Goal: Task Accomplishment & Management: Use online tool/utility

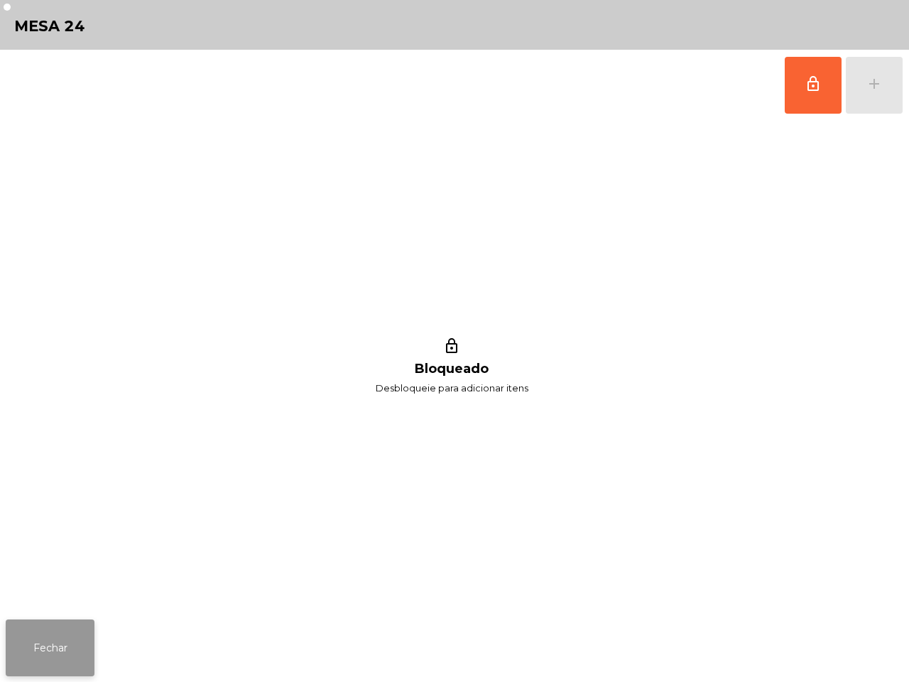
click at [73, 656] on button "Fechar" at bounding box center [50, 647] width 89 height 57
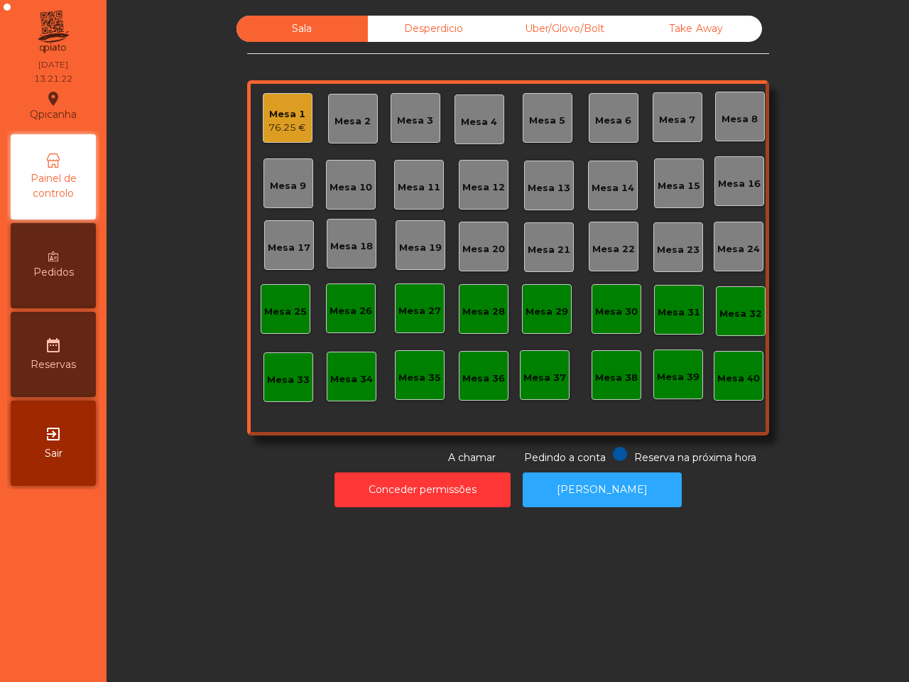
click at [537, 183] on div "Mesa 13" at bounding box center [549, 188] width 43 height 14
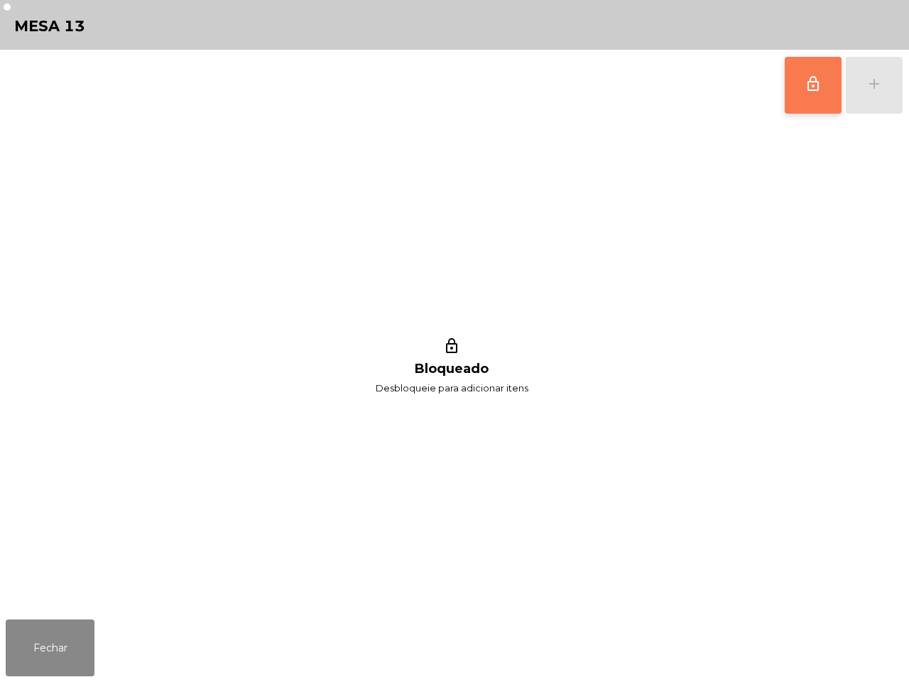
click at [803, 75] on button "lock_outline" at bounding box center [813, 85] width 57 height 57
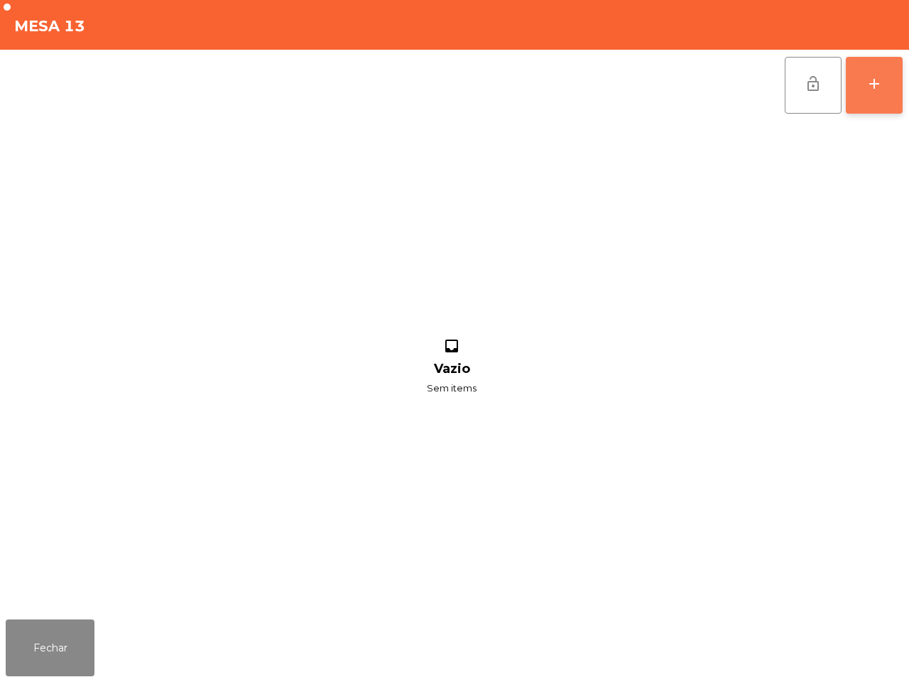
click at [883, 78] on button "add" at bounding box center [874, 85] width 57 height 57
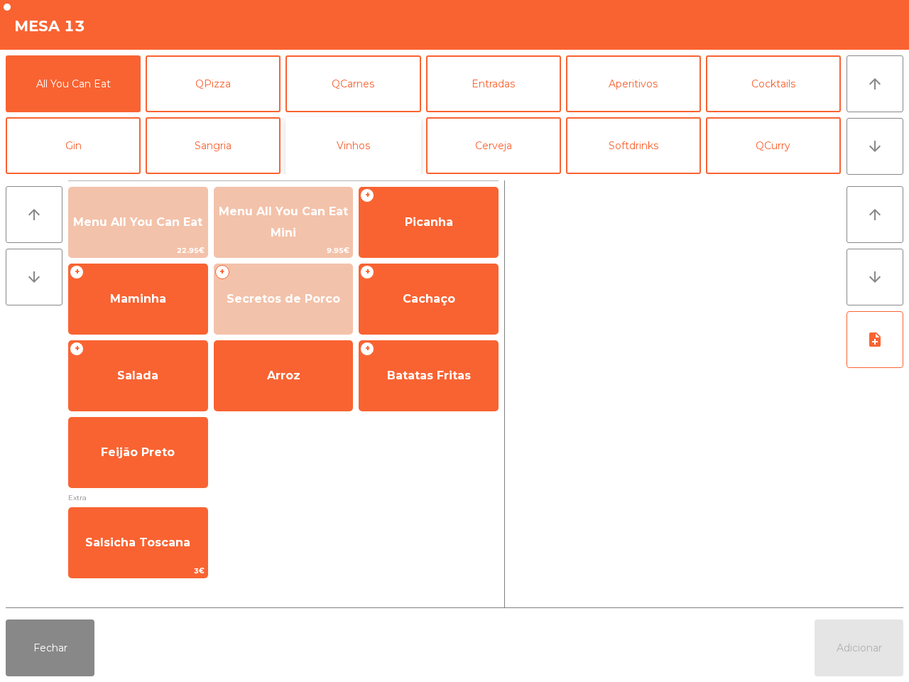
click at [380, 139] on button "Vinhos" at bounding box center [352, 145] width 135 height 57
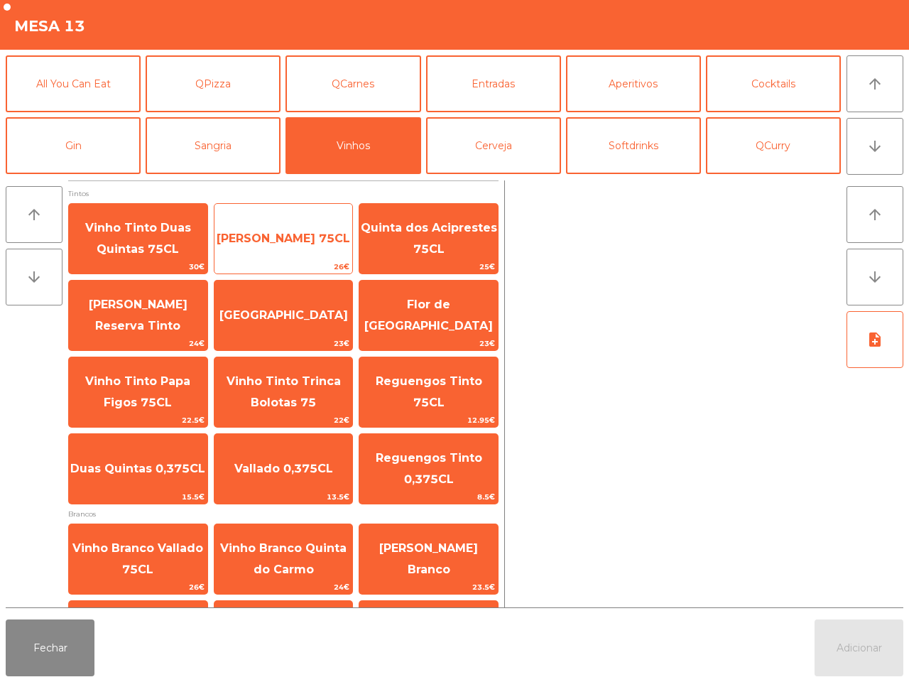
click at [268, 245] on span "[PERSON_NAME] 75CL" at bounding box center [284, 238] width 134 height 13
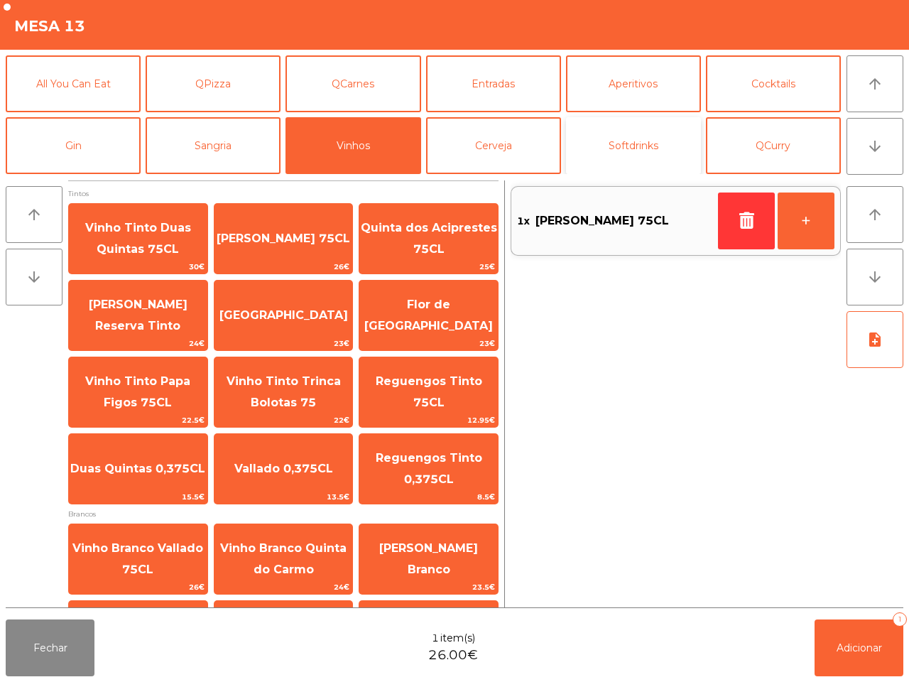
click at [597, 143] on button "Softdrinks" at bounding box center [633, 145] width 135 height 57
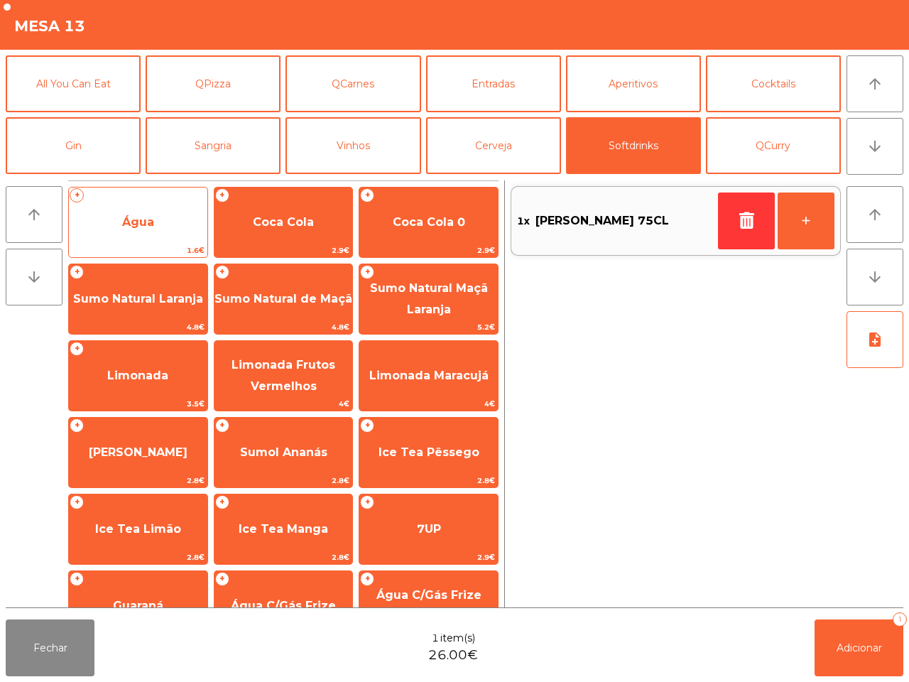
click at [183, 242] on div "+ Água 1.6€" at bounding box center [138, 222] width 140 height 71
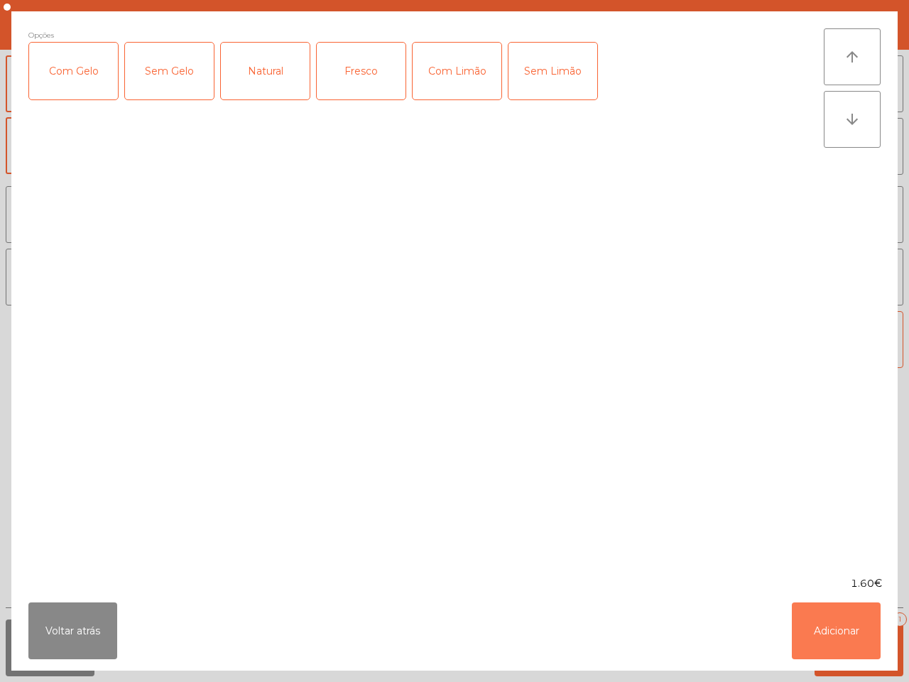
drag, startPoint x: 820, startPoint y: 625, endPoint x: 815, endPoint y: 601, distance: 24.7
click at [821, 625] on button "Adicionar" at bounding box center [836, 630] width 89 height 57
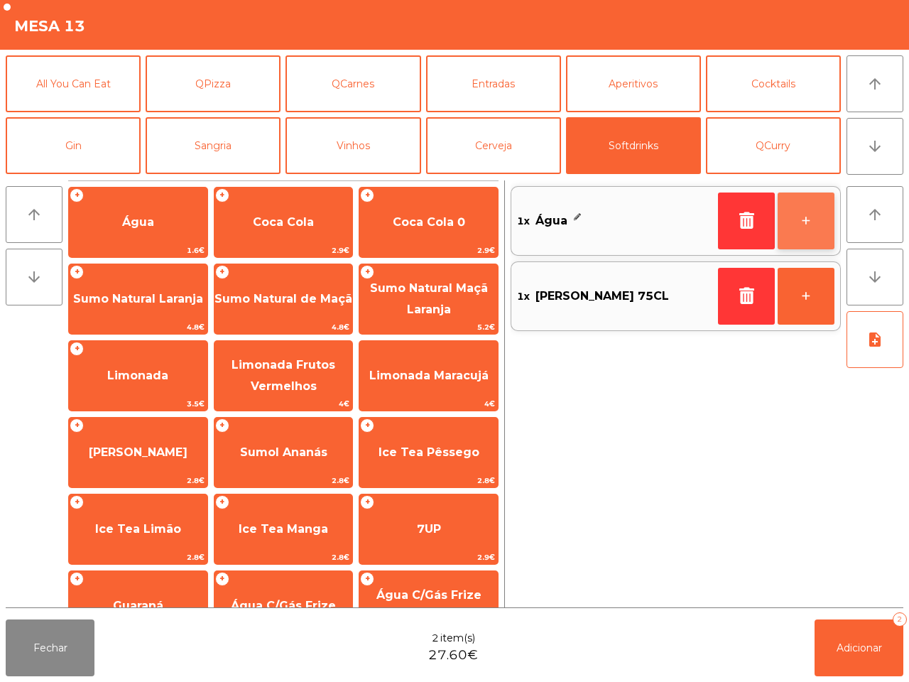
click at [797, 210] on button "+" at bounding box center [806, 220] width 57 height 57
click at [803, 219] on button "+" at bounding box center [806, 220] width 57 height 57
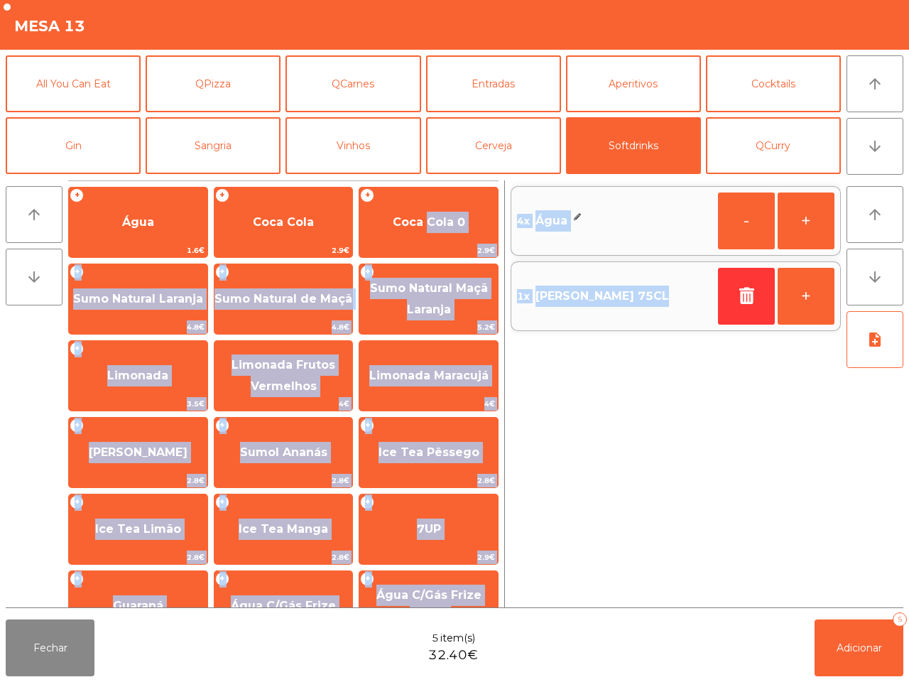
drag, startPoint x: 423, startPoint y: 229, endPoint x: 640, endPoint y: 430, distance: 295.5
click at [640, 430] on div "arrow_upward arrow_downward + Água 1.6€ + Coca Cola 2.9€ + Coca Cola 0 2.9€ + S…" at bounding box center [455, 394] width 898 height 428
click at [640, 430] on div "4x Água - + 1x Vinho Tinto Vallado 75CL +" at bounding box center [676, 393] width 330 height 427
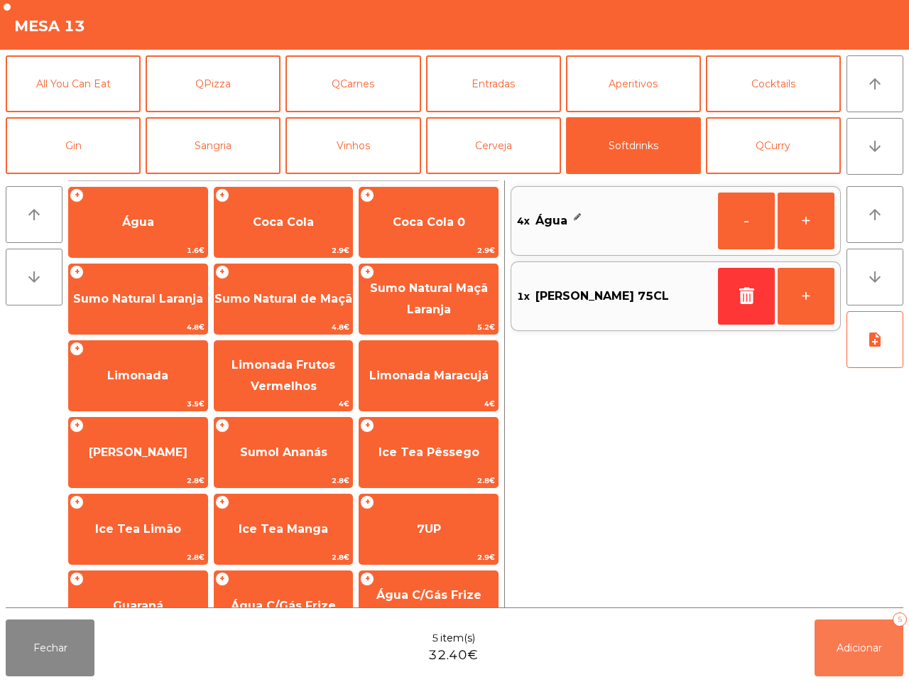
drag, startPoint x: 861, startPoint y: 653, endPoint x: 854, endPoint y: 647, distance: 9.6
click at [860, 653] on span "Adicionar" at bounding box center [859, 647] width 45 height 13
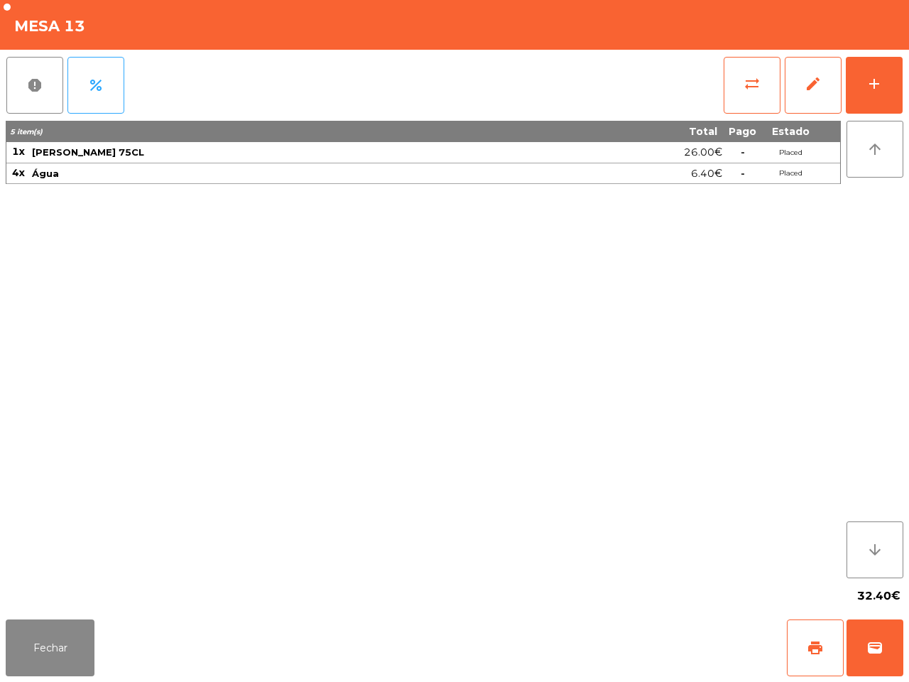
click at [465, 5] on div "Mesa 13" at bounding box center [454, 25] width 909 height 50
click at [864, 71] on button "add" at bounding box center [874, 85] width 57 height 57
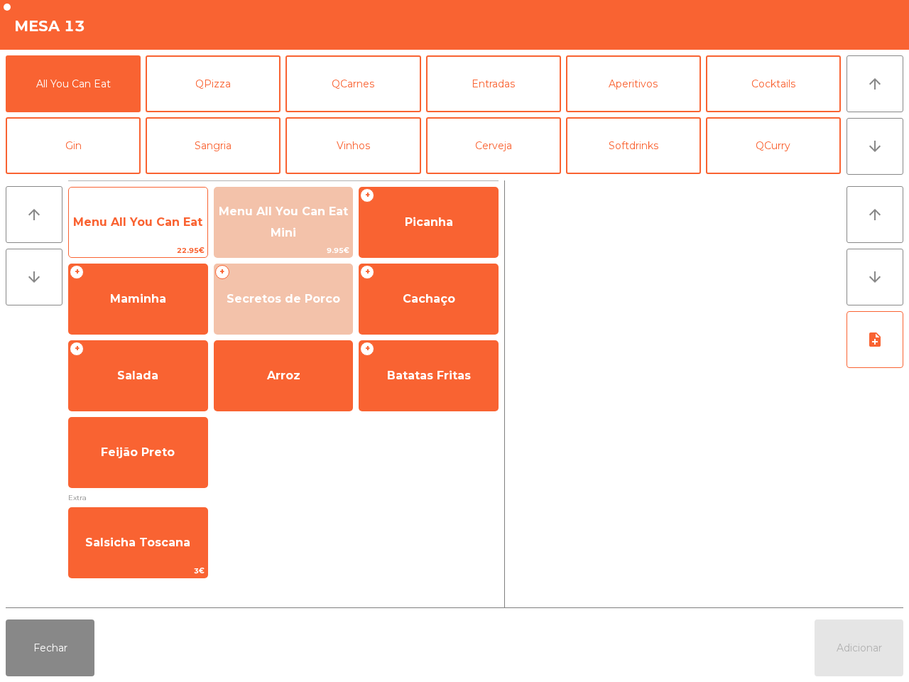
click at [160, 227] on span "Menu All You Can Eat" at bounding box center [137, 221] width 129 height 13
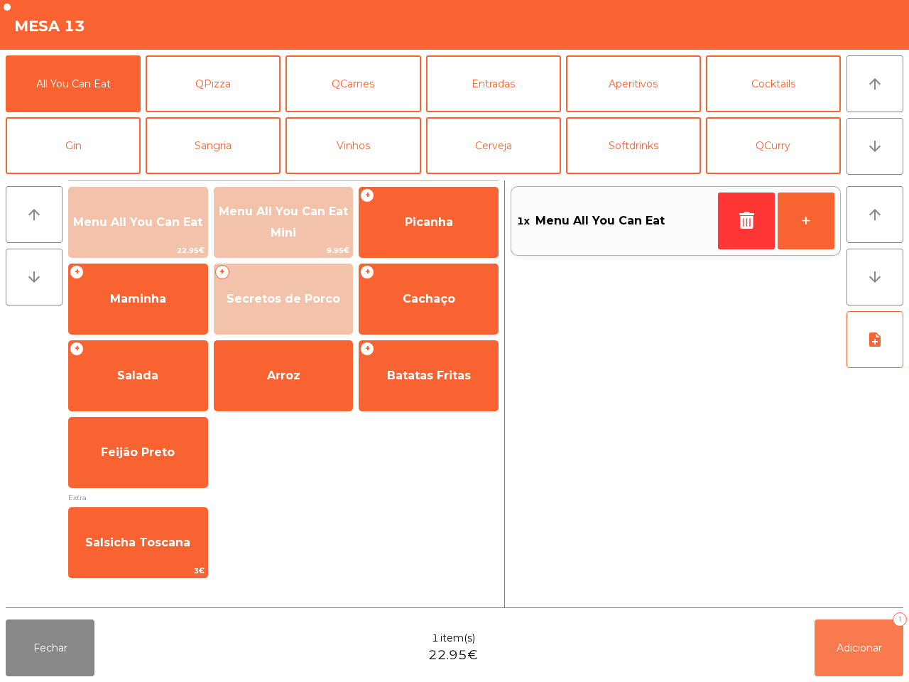
click at [861, 641] on span "Adicionar" at bounding box center [859, 647] width 45 height 13
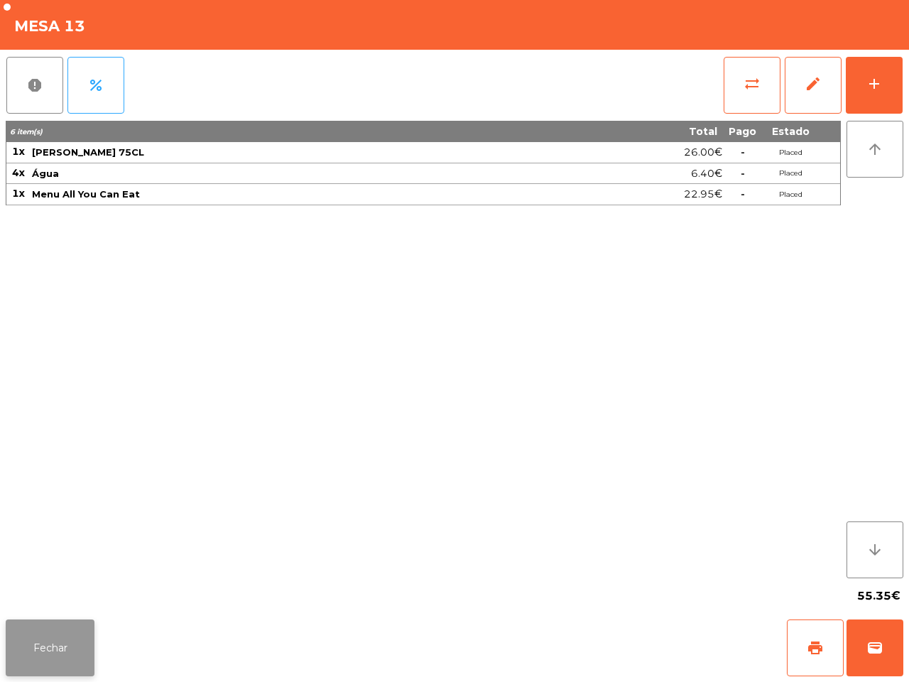
click at [80, 636] on button "Fechar" at bounding box center [50, 647] width 89 height 57
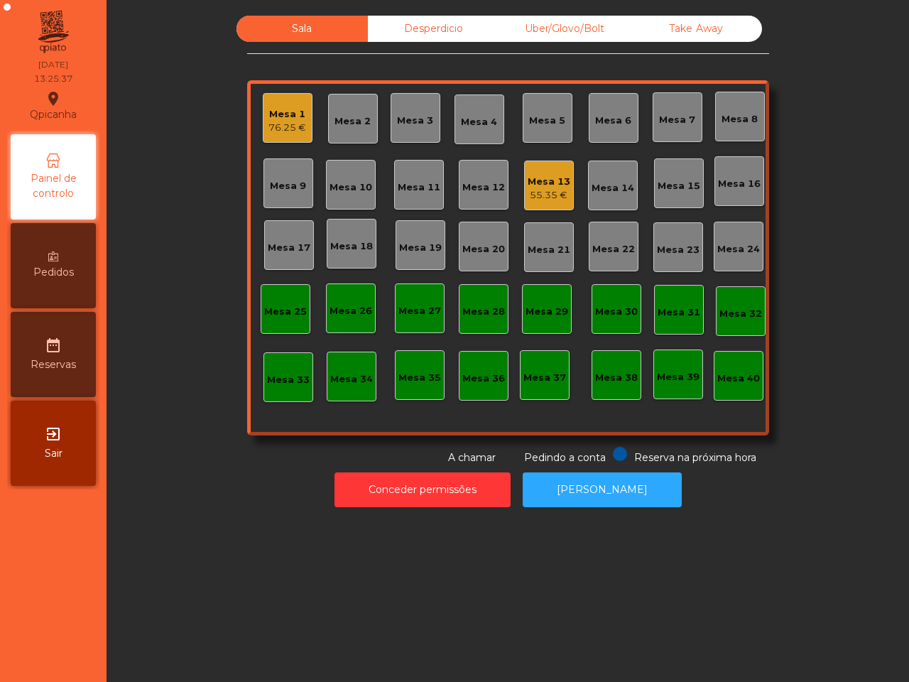
click at [533, 197] on div "55.35 €" at bounding box center [549, 195] width 43 height 14
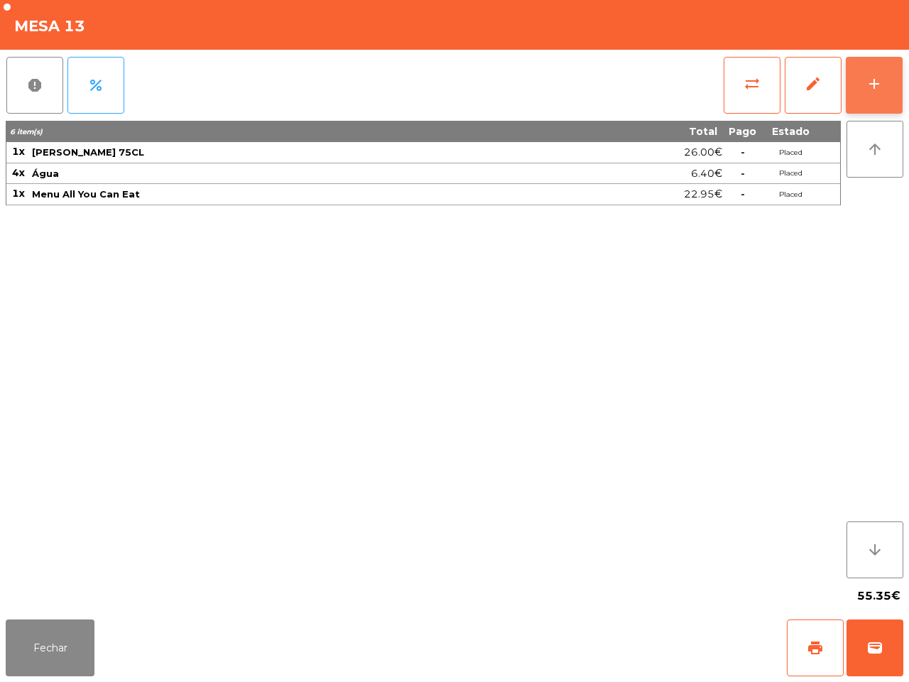
click at [849, 85] on button "add" at bounding box center [874, 85] width 57 height 57
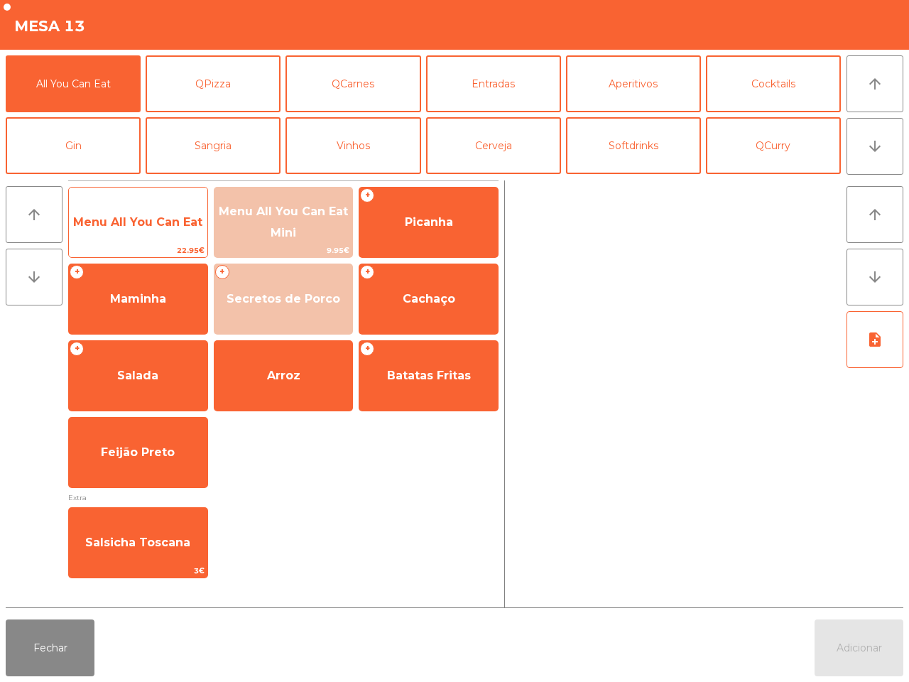
click at [161, 234] on span "Menu All You Can Eat" at bounding box center [138, 222] width 138 height 38
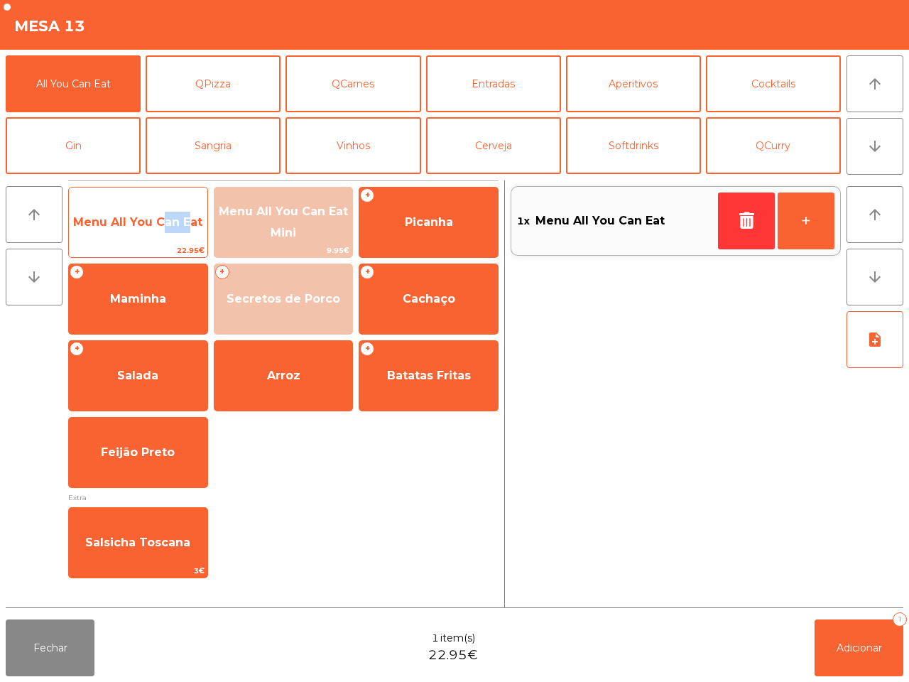
click at [161, 234] on span "Menu All You Can Eat" at bounding box center [138, 222] width 138 height 38
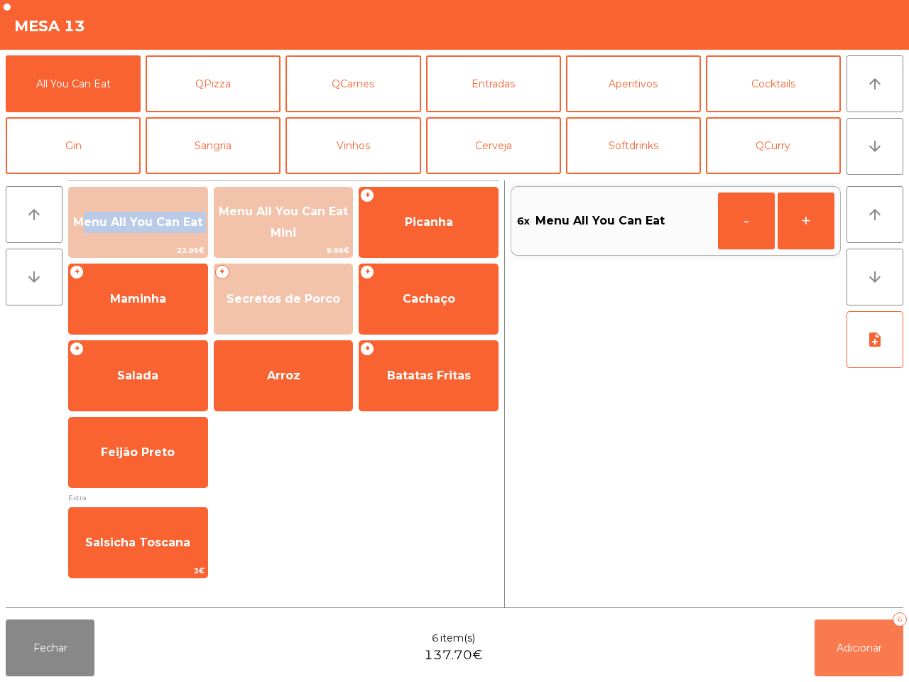
drag, startPoint x: 850, startPoint y: 645, endPoint x: 845, endPoint y: 636, distance: 10.5
click at [851, 644] on span "Adicionar" at bounding box center [859, 647] width 45 height 13
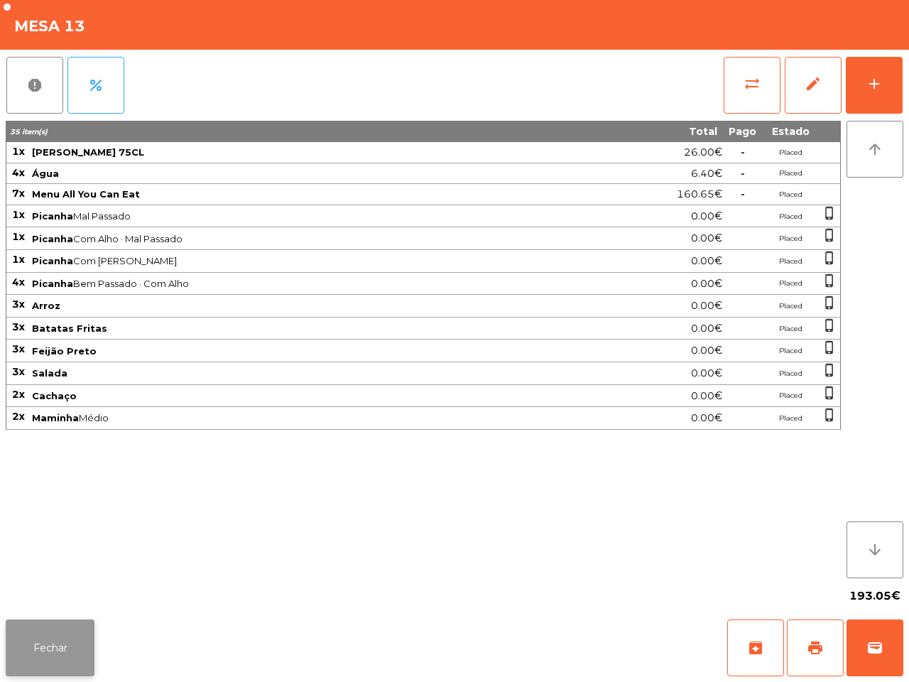
click at [59, 634] on button "Fechar" at bounding box center [50, 647] width 89 height 57
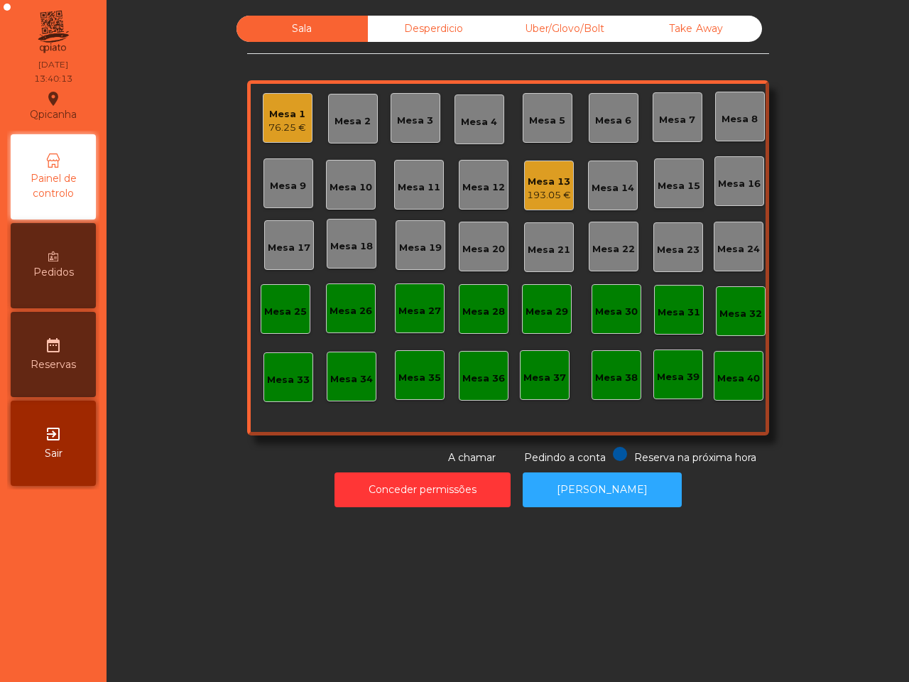
click at [355, 121] on div "Mesa 2" at bounding box center [353, 121] width 36 height 14
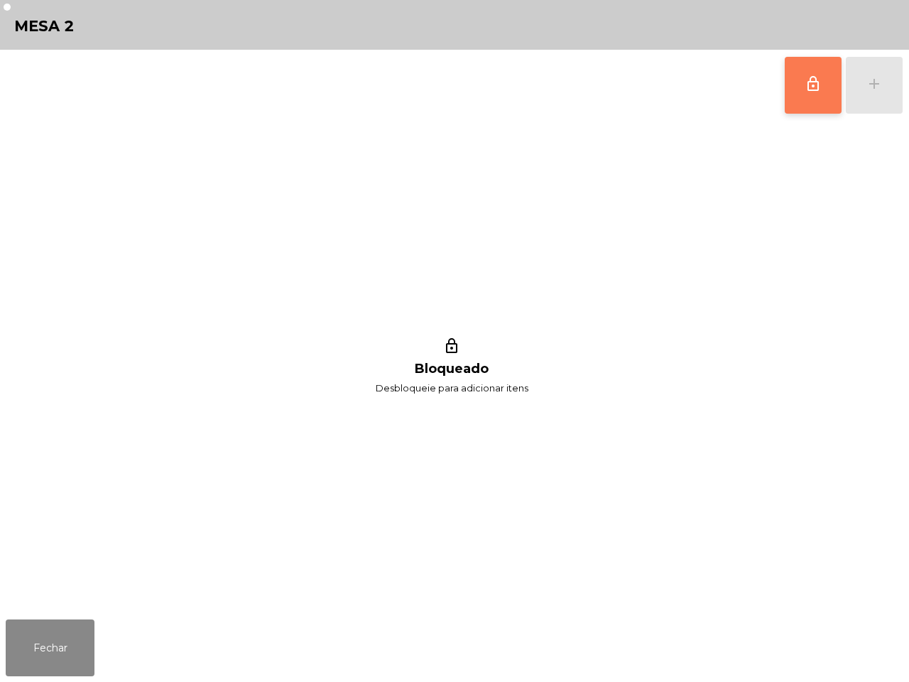
click at [806, 76] on span "lock_outline" at bounding box center [813, 83] width 17 height 17
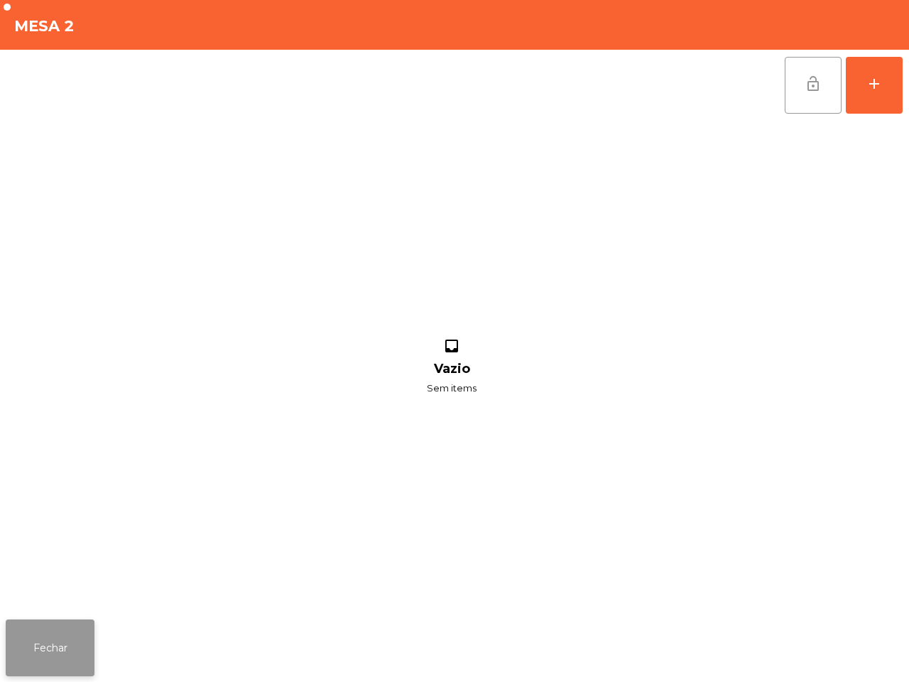
click at [73, 632] on button "Fechar" at bounding box center [50, 647] width 89 height 57
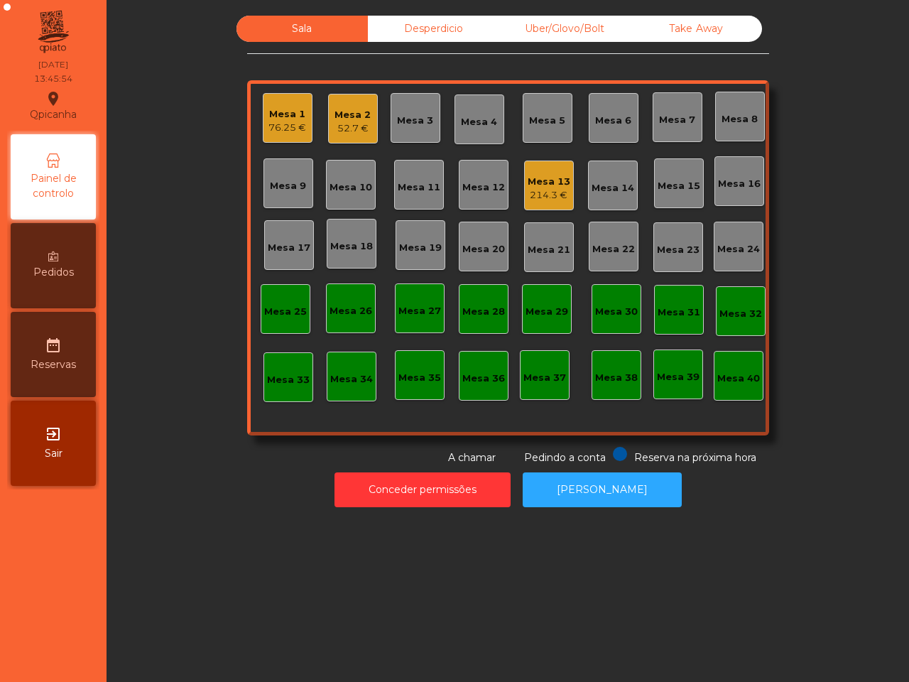
click at [395, 392] on div "Mesa 35" at bounding box center [420, 375] width 50 height 50
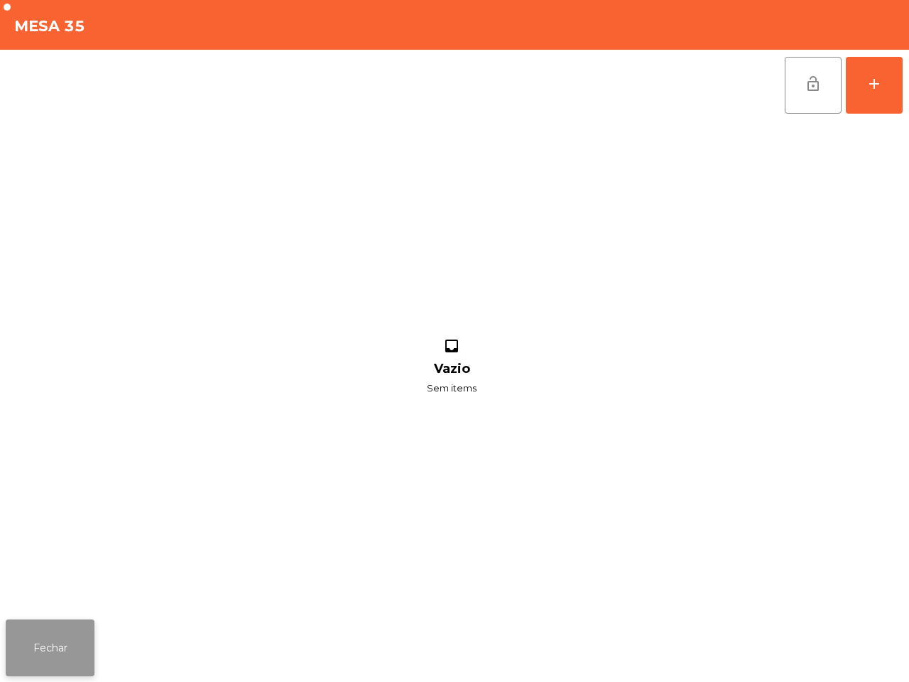
click at [55, 654] on button "Fechar" at bounding box center [50, 647] width 89 height 57
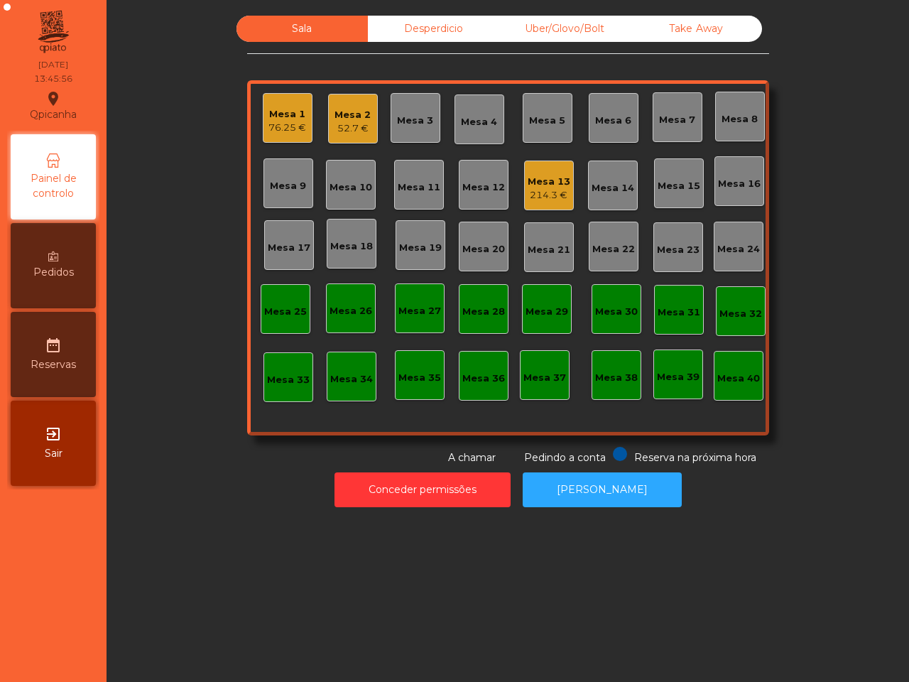
click at [335, 129] on div "52.7 €" at bounding box center [353, 128] width 36 height 14
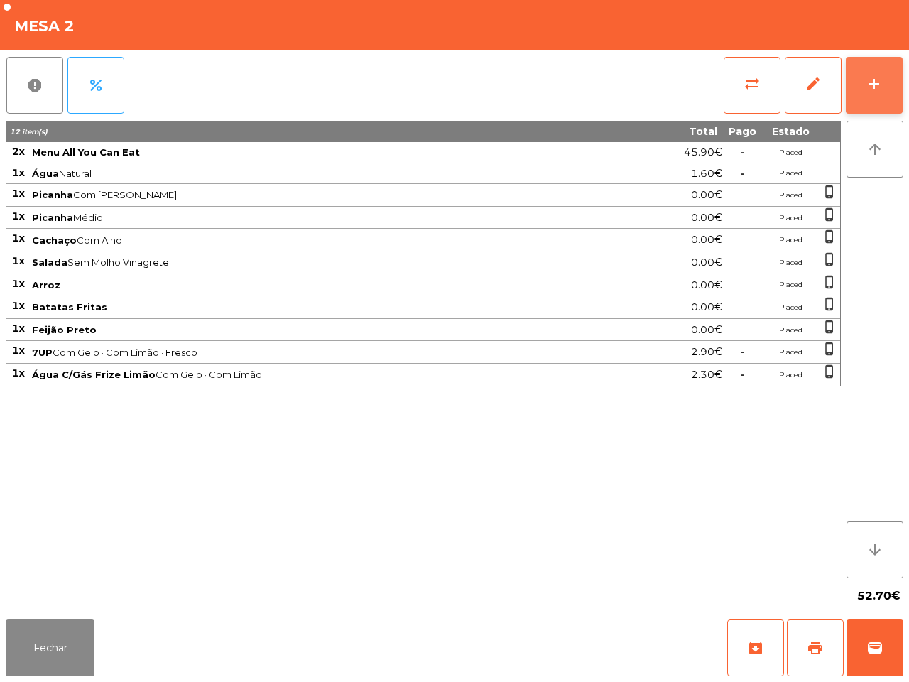
click at [861, 91] on button "add" at bounding box center [874, 85] width 57 height 57
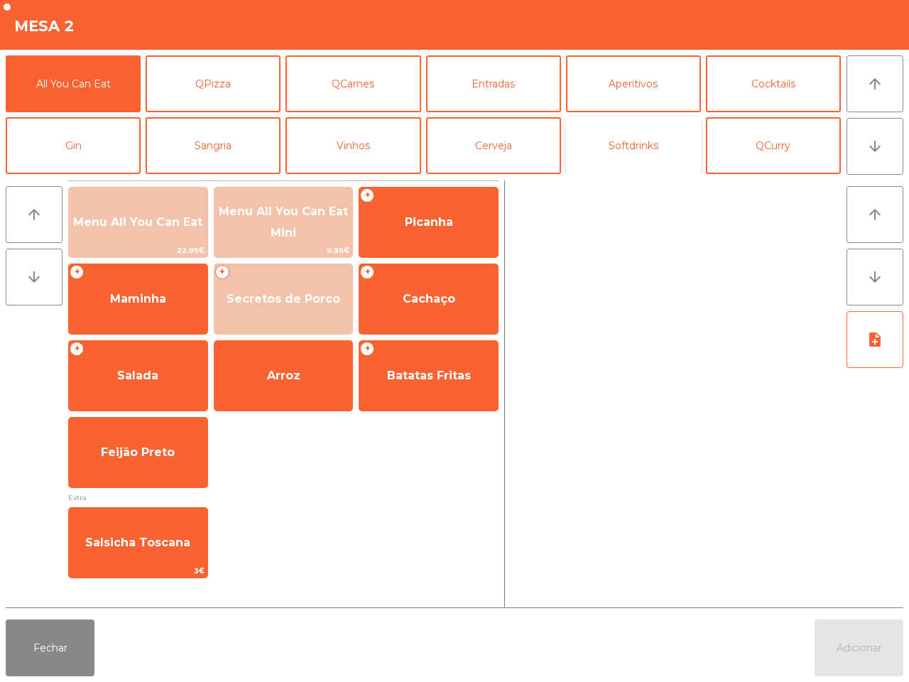
click at [644, 156] on button "Softdrinks" at bounding box center [633, 145] width 135 height 57
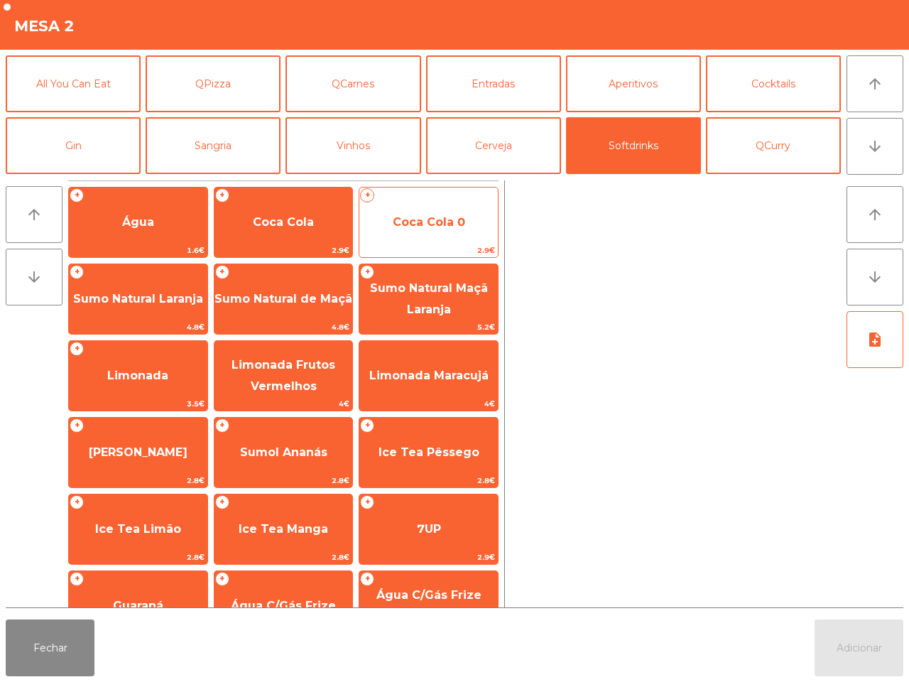
click at [410, 235] on span "Coca Cola 0" at bounding box center [428, 222] width 138 height 38
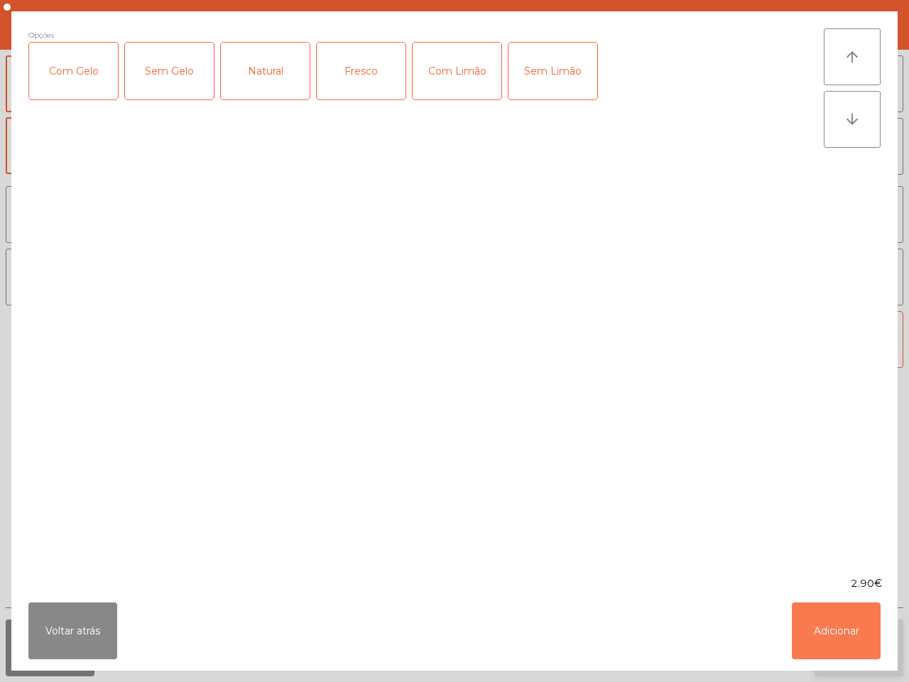
click at [849, 634] on button "Adicionar" at bounding box center [836, 630] width 89 height 57
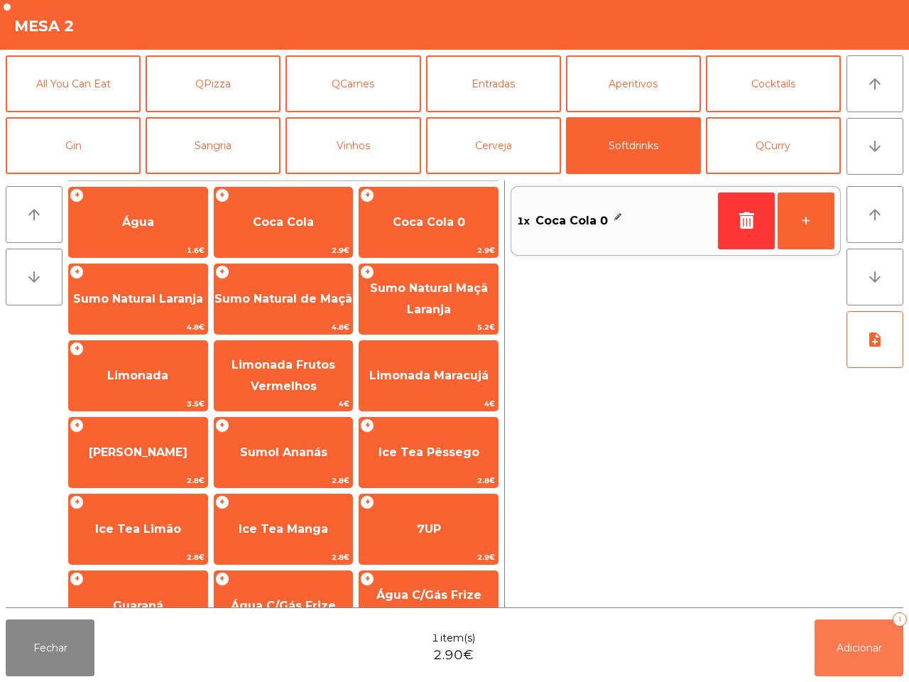
click at [861, 645] on span "Adicionar" at bounding box center [859, 647] width 45 height 13
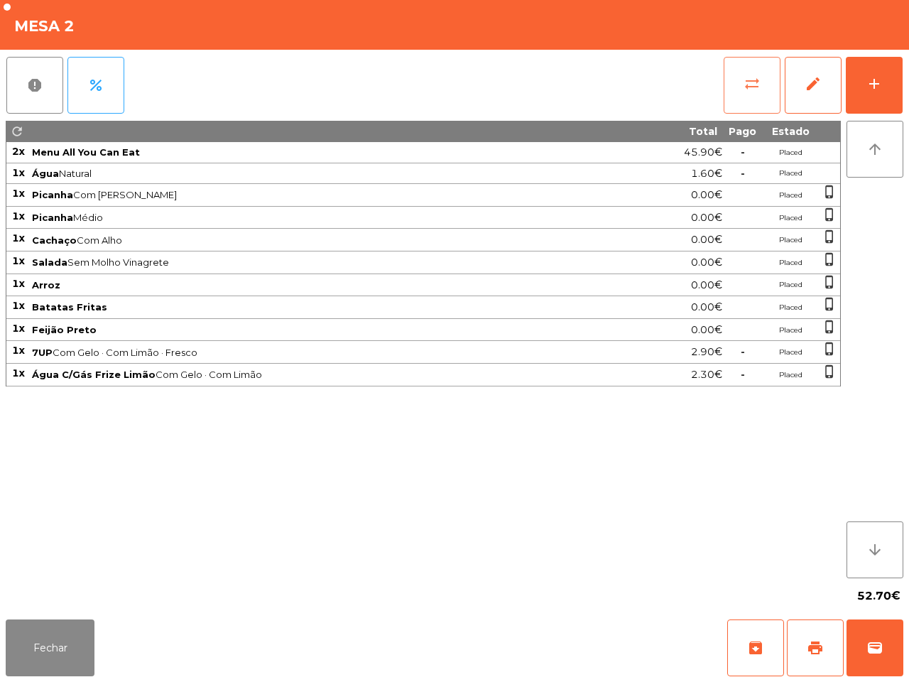
click at [748, 94] on button "sync_alt" at bounding box center [752, 85] width 57 height 57
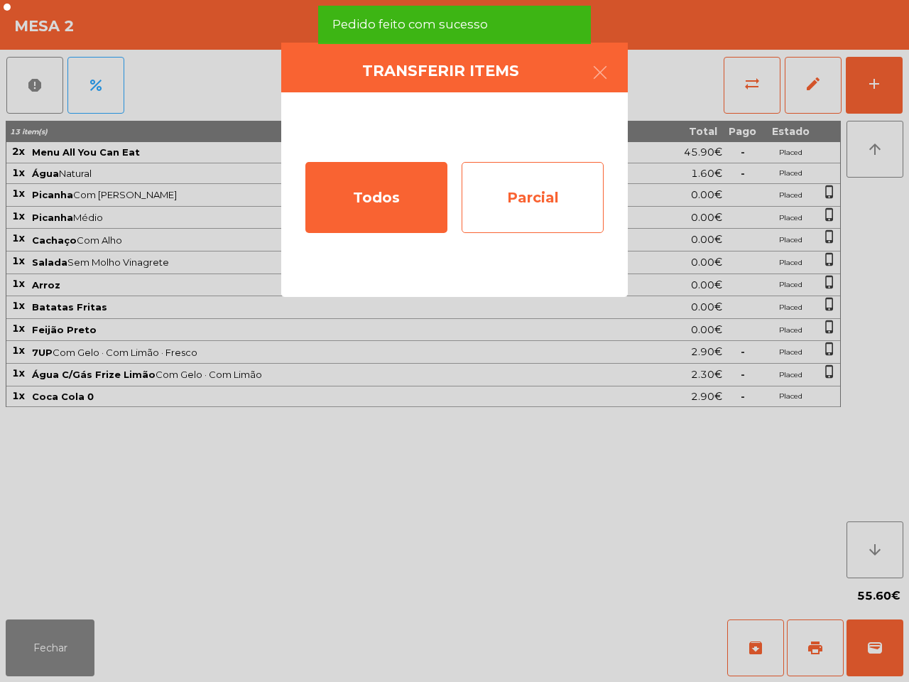
click at [535, 199] on div "Parcial" at bounding box center [533, 197] width 142 height 71
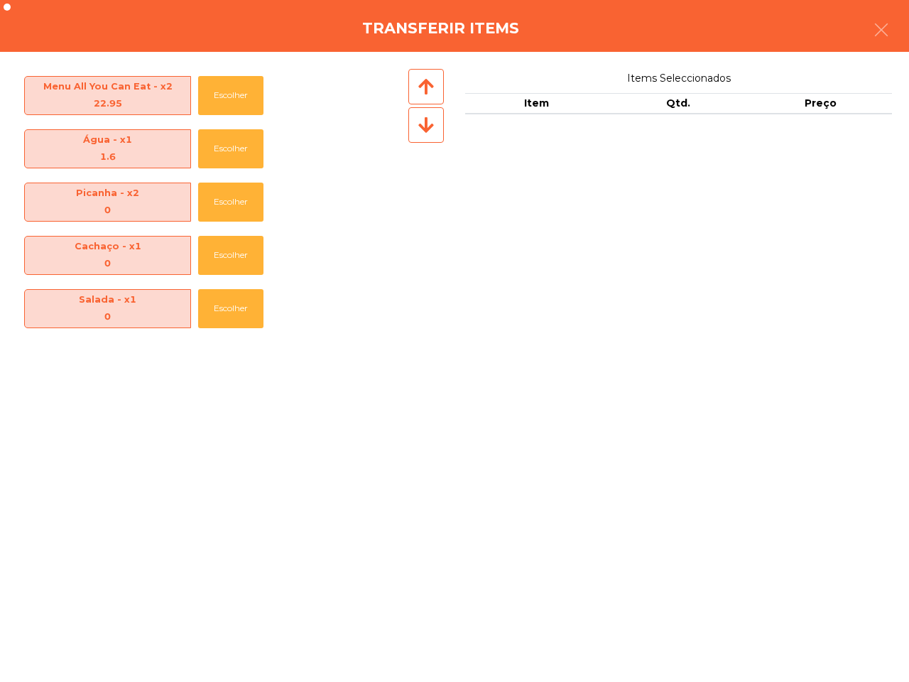
scroll to position [316, 0]
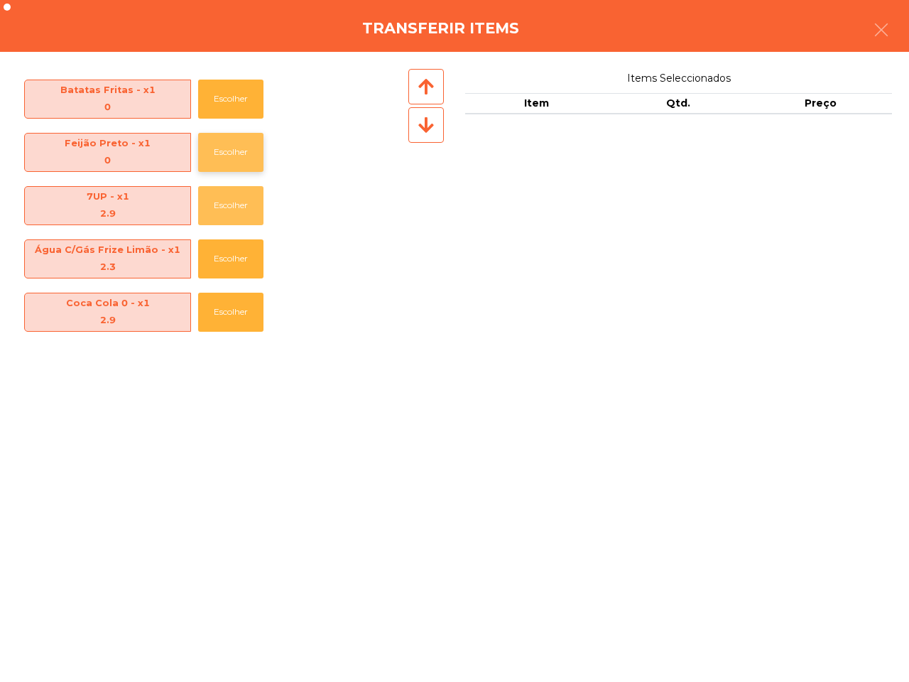
click at [234, 207] on button "Escolher" at bounding box center [230, 205] width 65 height 39
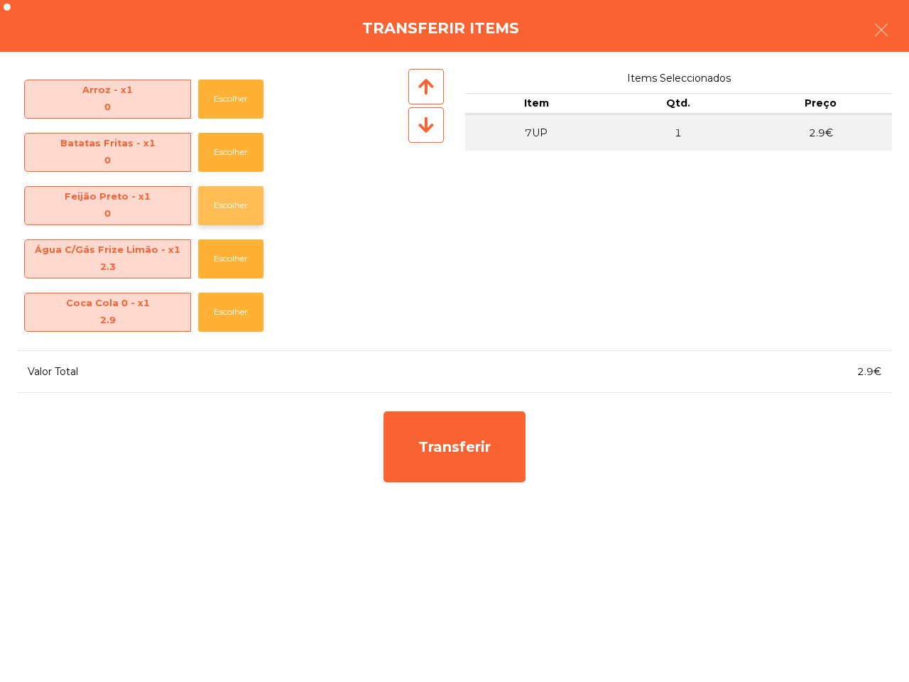
scroll to position [263, 0]
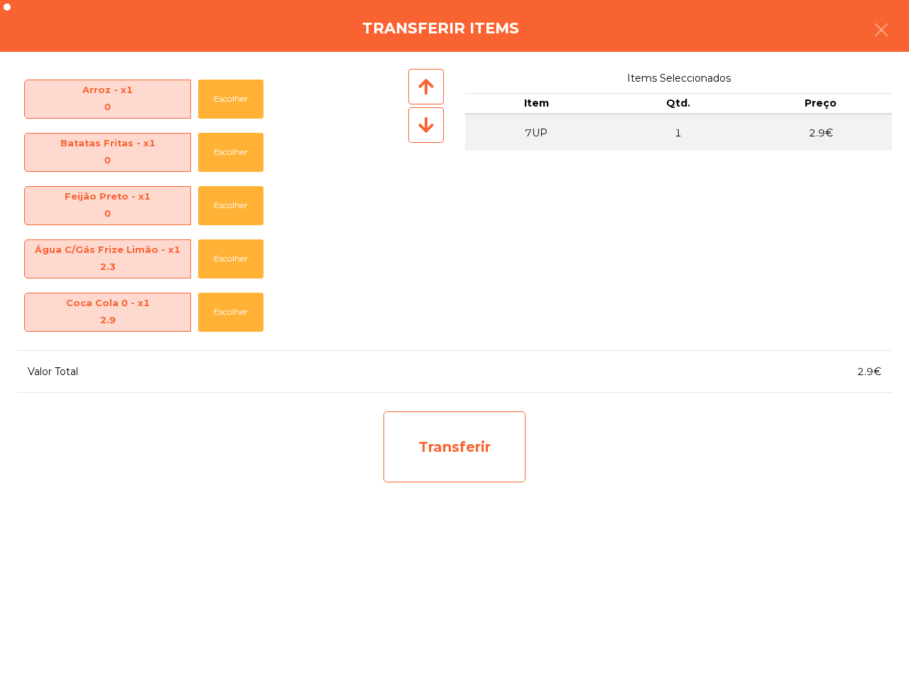
click at [442, 445] on div "Transferir" at bounding box center [455, 446] width 142 height 71
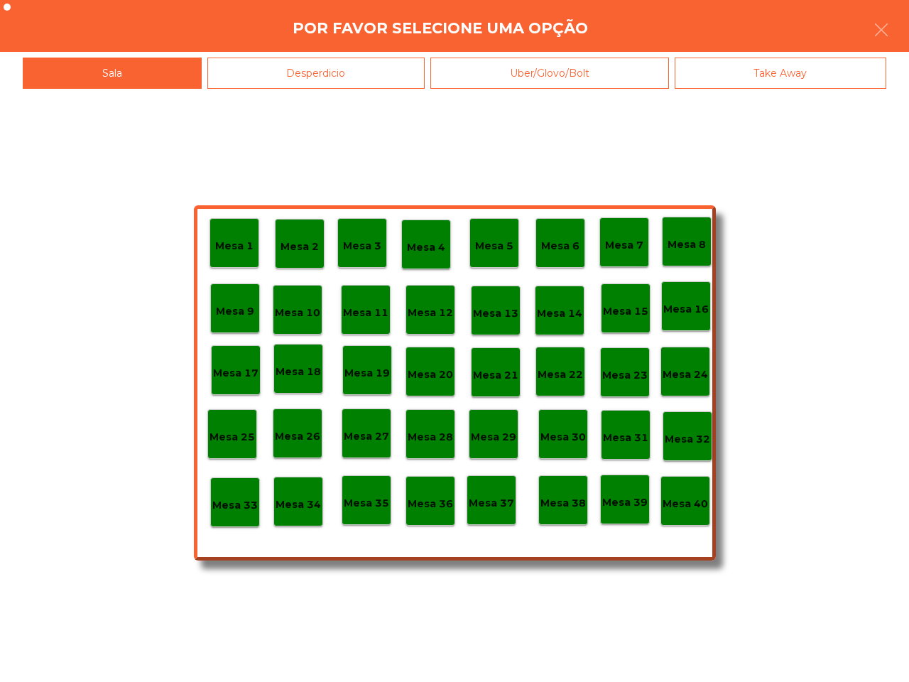
click at [373, 76] on div "Desperdicio" at bounding box center [316, 74] width 218 height 32
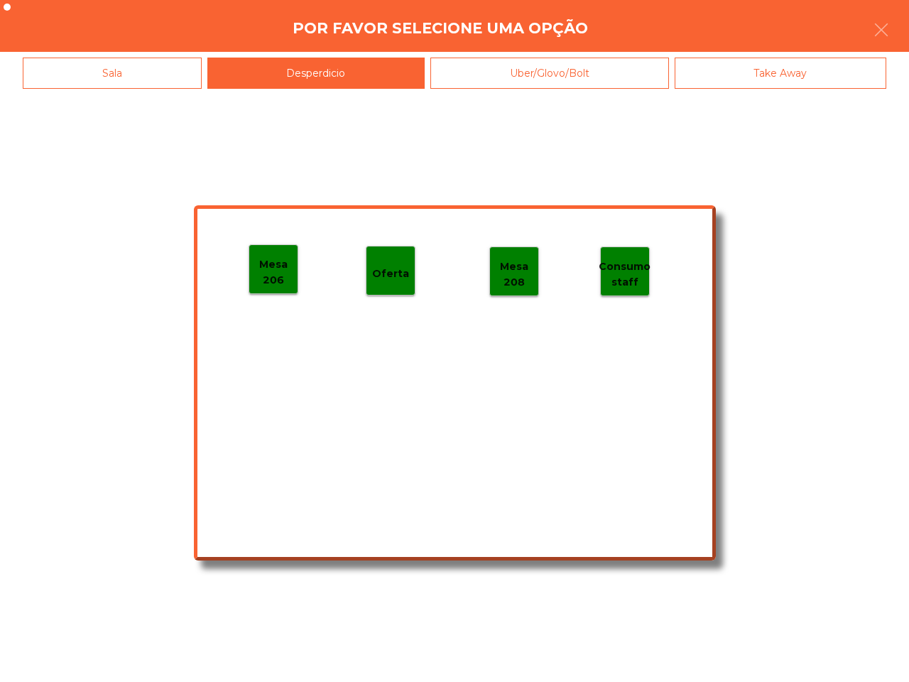
click at [267, 272] on p "Mesa 206" at bounding box center [273, 272] width 48 height 32
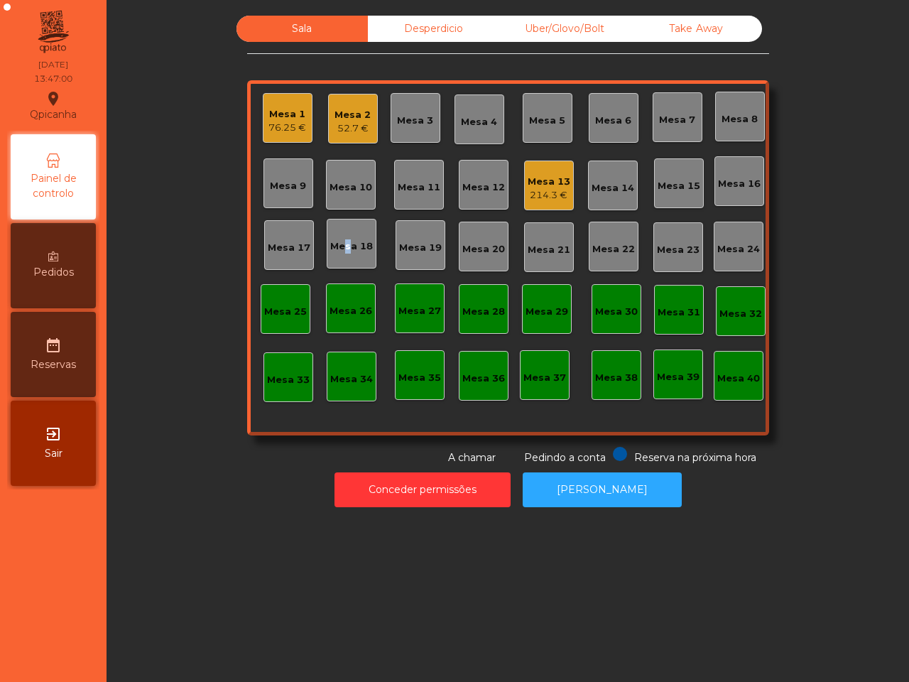
click at [335, 258] on div "Mesa 18" at bounding box center [352, 244] width 50 height 50
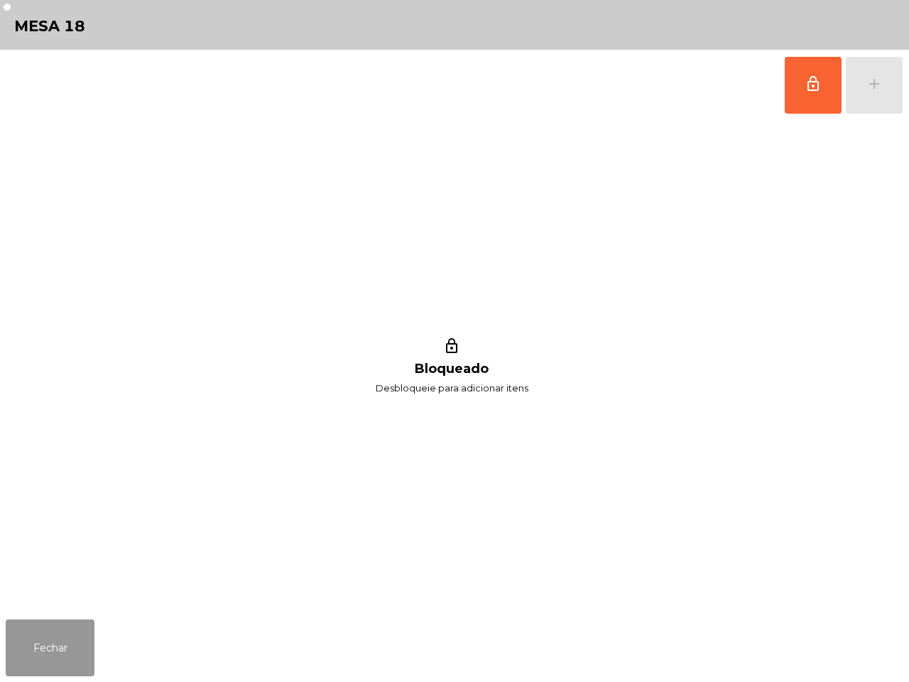
click at [43, 648] on button "Fechar" at bounding box center [50, 647] width 89 height 57
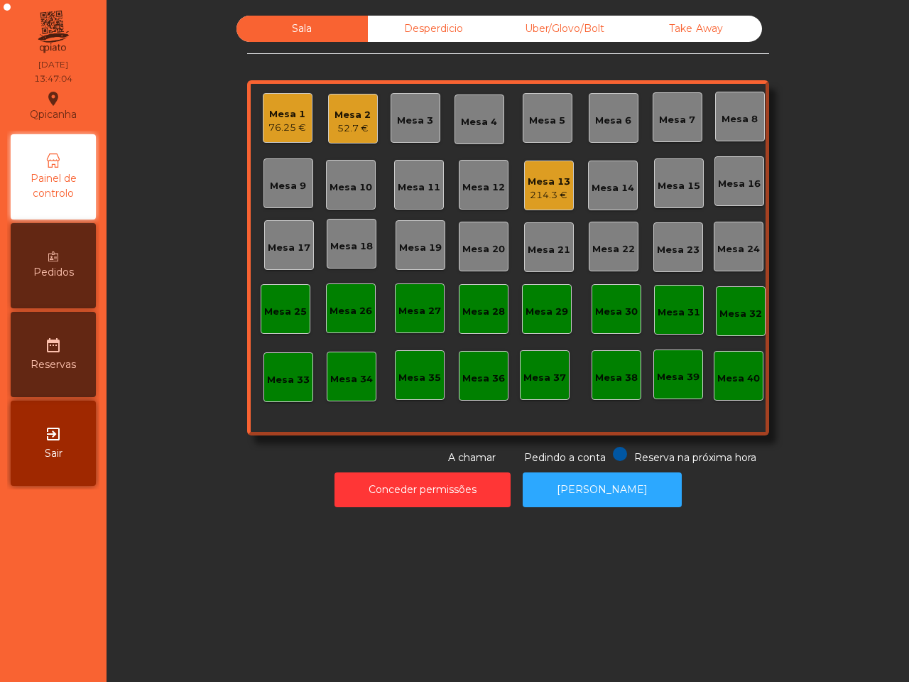
click at [530, 188] on div "214.3 €" at bounding box center [549, 195] width 43 height 14
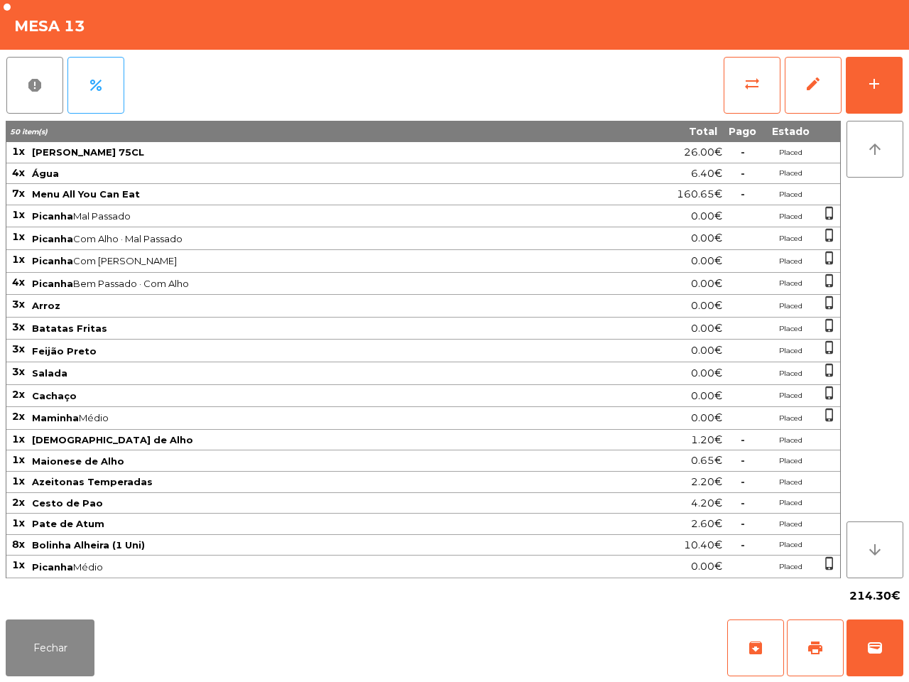
scroll to position [0, 0]
click at [69, 657] on button "Fechar" at bounding box center [50, 647] width 89 height 57
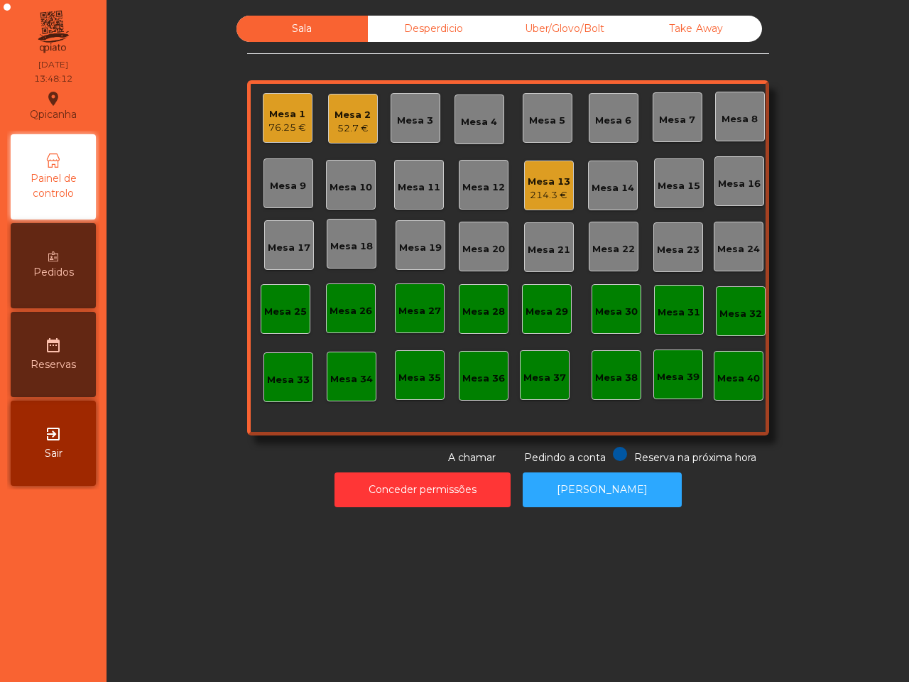
click at [336, 121] on div "52.7 €" at bounding box center [353, 128] width 36 height 14
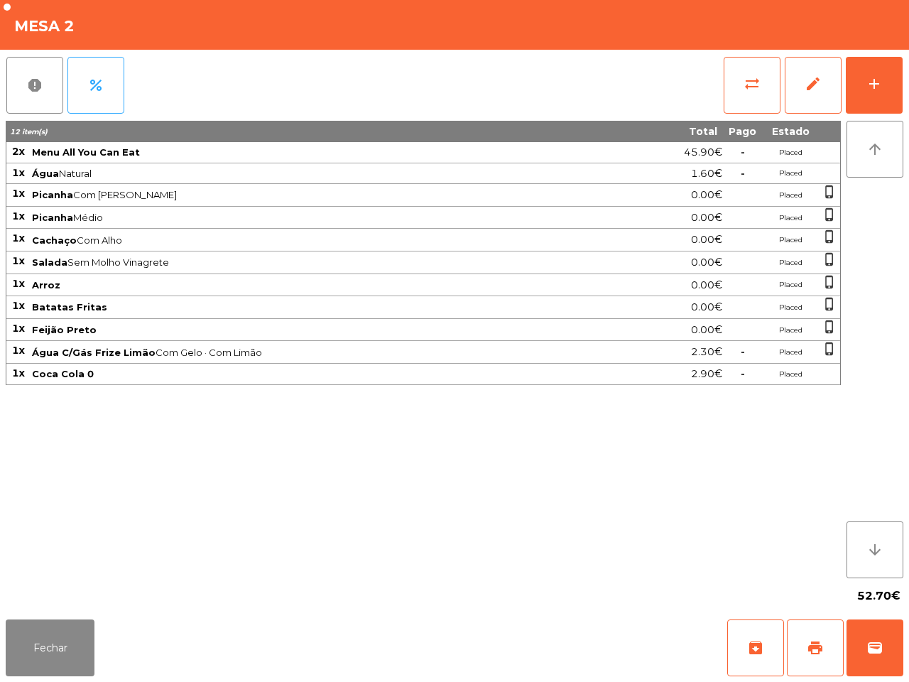
click at [96, 648] on div "Fechar archive print wallet" at bounding box center [454, 648] width 909 height 68
click at [57, 639] on button "Fechar" at bounding box center [50, 647] width 89 height 57
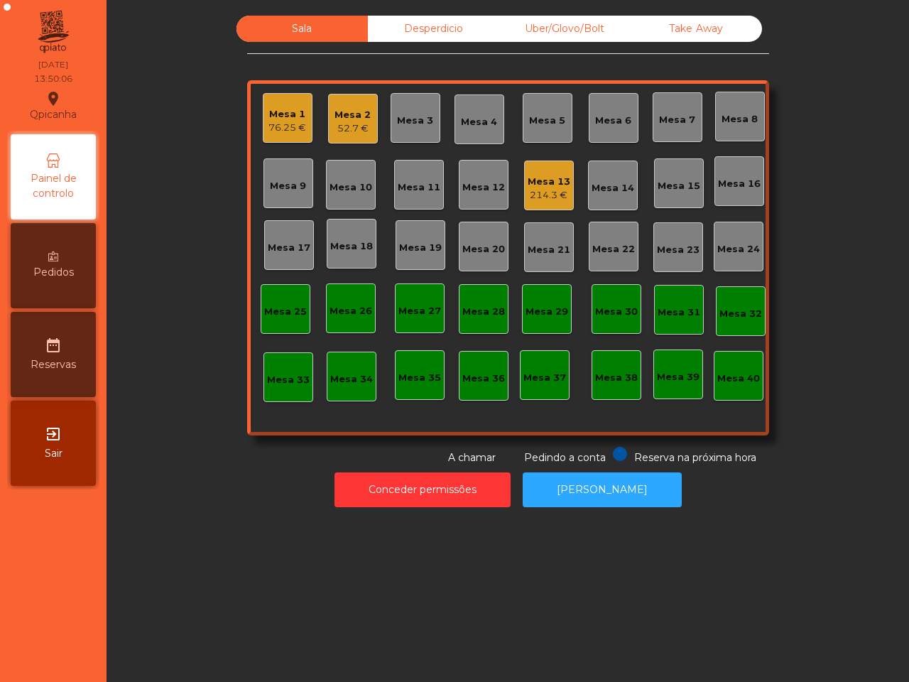
click at [533, 107] on div "Mesa 5" at bounding box center [548, 118] width 50 height 50
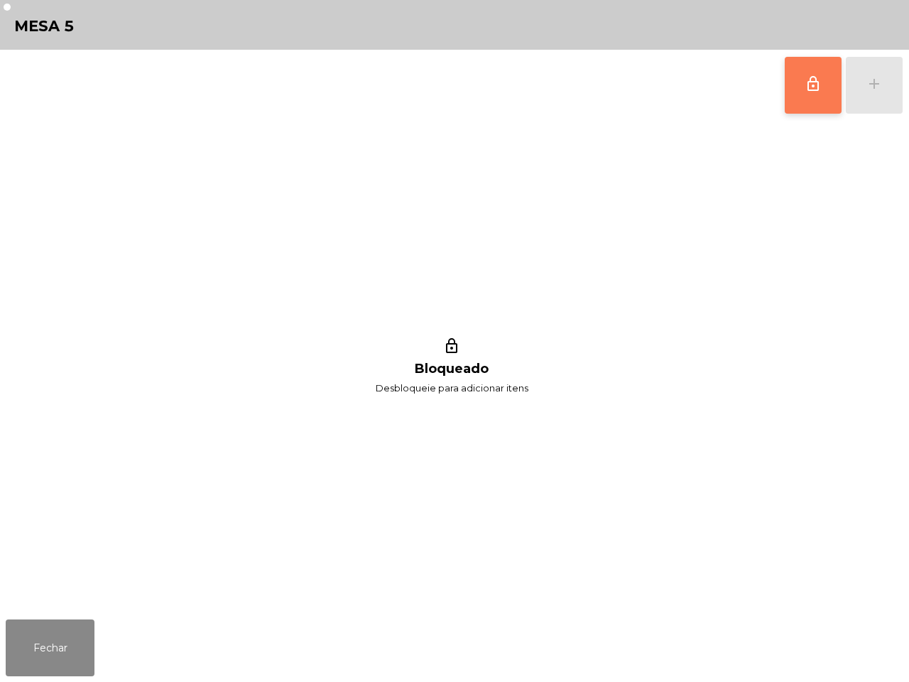
click at [810, 82] on span "lock_outline" at bounding box center [813, 83] width 17 height 17
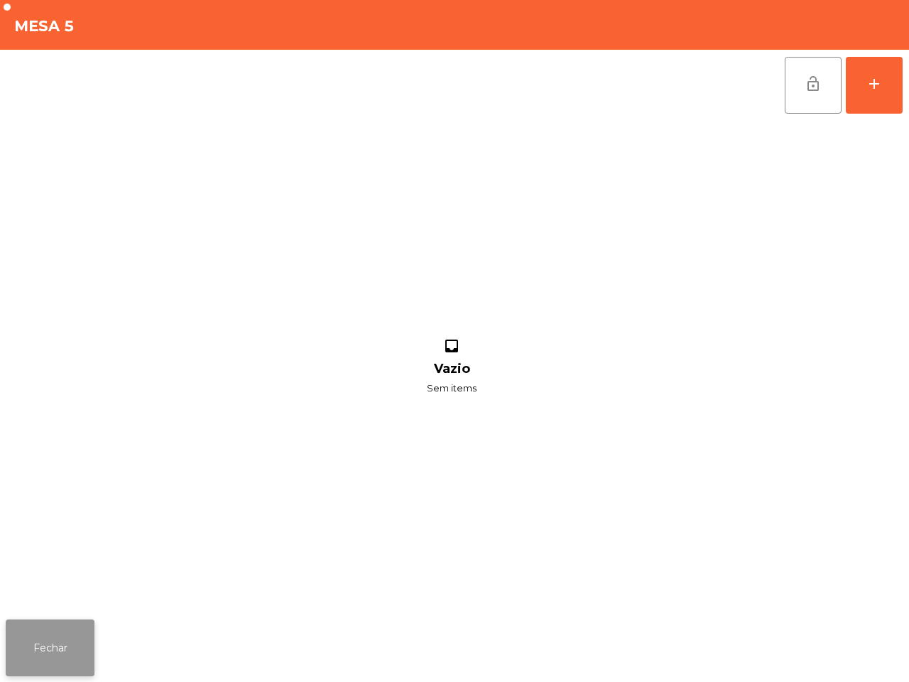
click at [33, 652] on button "Fechar" at bounding box center [50, 647] width 89 height 57
